Goal: Information Seeking & Learning: Learn about a topic

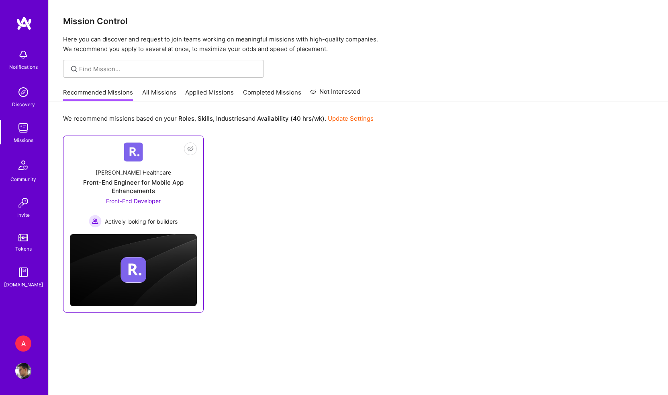
click at [137, 183] on div "Front-End Engineer for Mobile App Enhancements" at bounding box center [133, 186] width 127 height 17
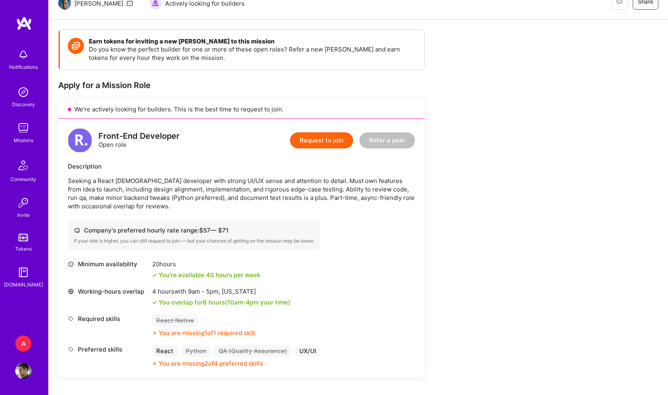
scroll to position [93, 0]
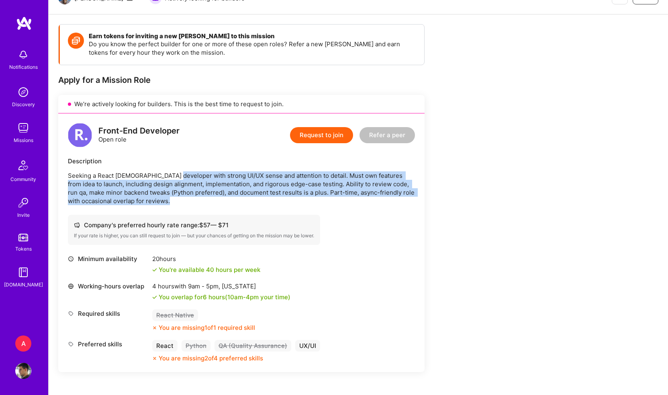
drag, startPoint x: 172, startPoint y: 174, endPoint x: 269, endPoint y: 207, distance: 102.5
click at [269, 207] on div "Front-End Developer Open role Request to join Refer a peer Description Seeking …" at bounding box center [241, 242] width 367 height 258
click at [87, 177] on p "Seeking a React [DEMOGRAPHIC_DATA] developer with strong UI/UX sense and attent…" at bounding box center [241, 188] width 347 height 34
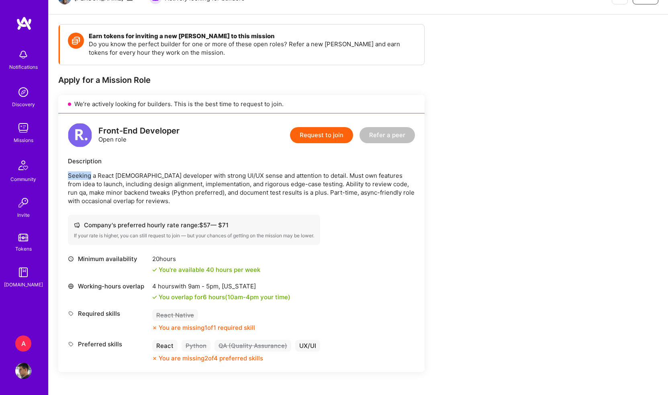
click at [87, 177] on p "Seeking a React [DEMOGRAPHIC_DATA] developer with strong UI/UX sense and attent…" at bounding box center [241, 188] width 347 height 34
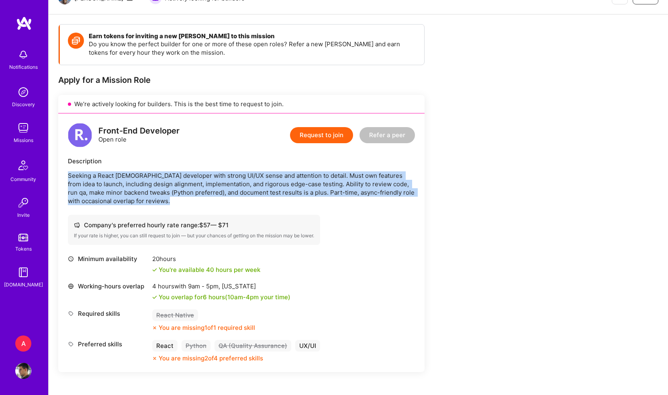
click at [141, 182] on p "Seeking a React [DEMOGRAPHIC_DATA] developer with strong UI/UX sense and attent…" at bounding box center [241, 188] width 347 height 34
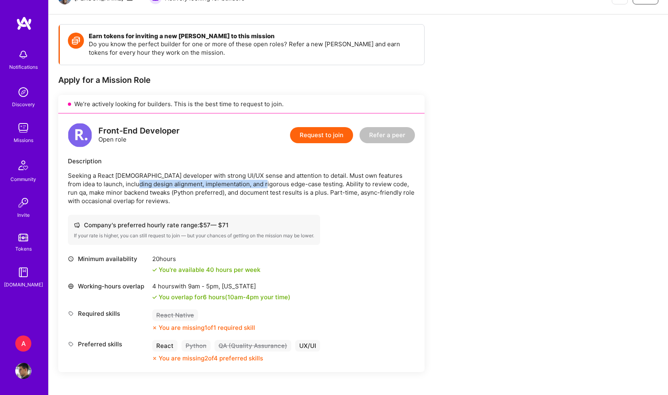
drag, startPoint x: 141, startPoint y: 182, endPoint x: 240, endPoint y: 181, distance: 99.3
click at [240, 181] on p "Seeking a React [DEMOGRAPHIC_DATA] developer with strong UI/UX sense and attent…" at bounding box center [241, 188] width 347 height 34
click at [286, 180] on p "Seeking a React [DEMOGRAPHIC_DATA] developer with strong UI/UX sense and attent…" at bounding box center [241, 188] width 347 height 34
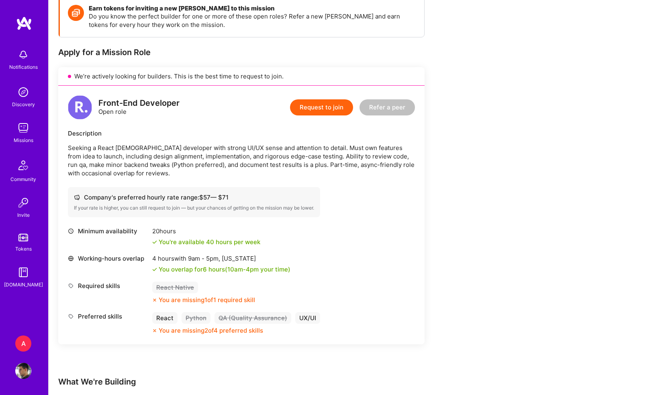
scroll to position [0, 0]
